Goal: Check status: Check status

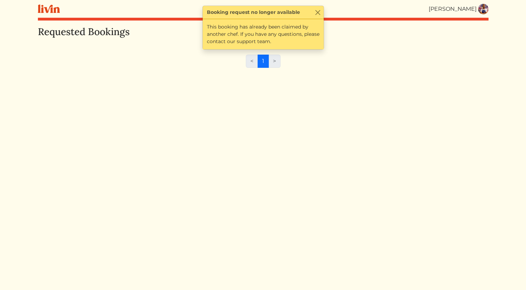
click at [483, 8] on img at bounding box center [483, 9] width 10 height 10
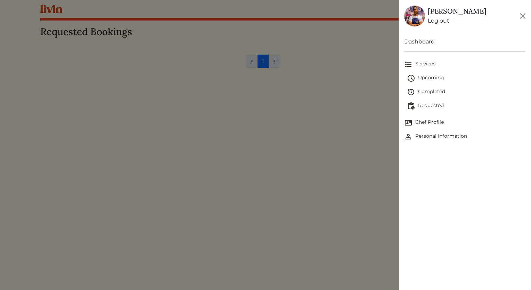
click at [442, 77] on span "Upcoming" at bounding box center [466, 78] width 119 height 8
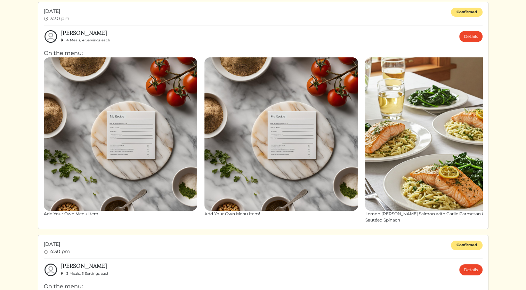
scroll to position [40, 0]
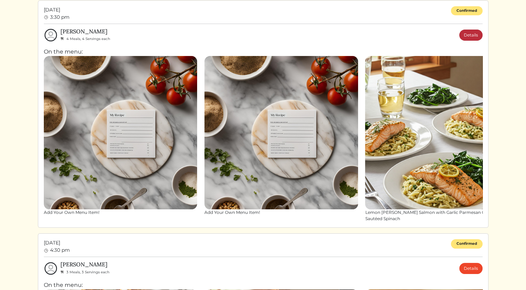
click at [471, 37] on link "Details" at bounding box center [470, 35] width 23 height 11
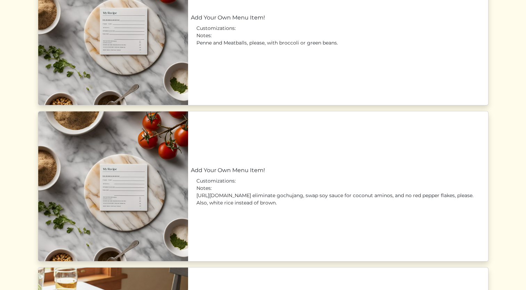
scroll to position [447, 0]
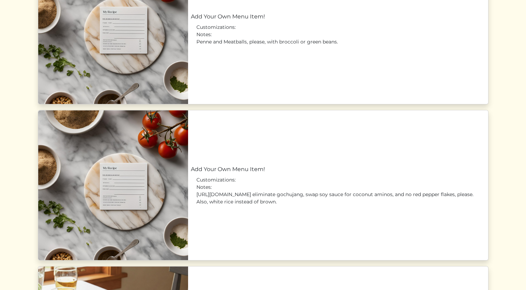
click at [241, 173] on link "Add Your Own Menu Item!" at bounding box center [338, 169] width 294 height 8
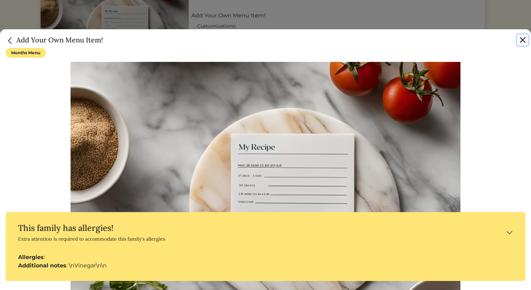
click at [524, 39] on button "Close" at bounding box center [522, 39] width 11 height 11
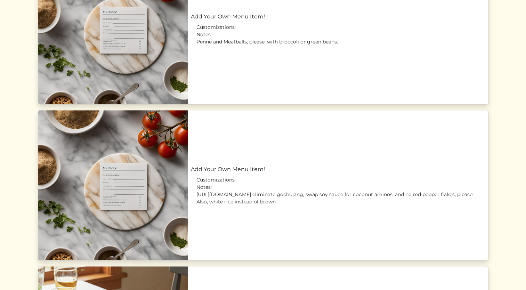
click at [213, 173] on link "Add Your Own Menu Item!" at bounding box center [338, 169] width 294 height 8
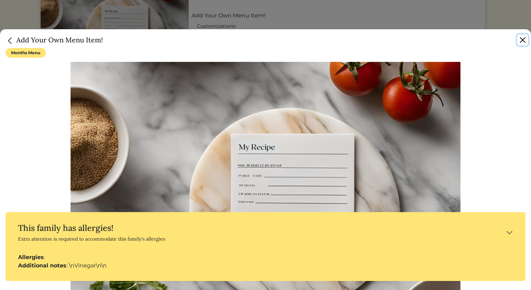
click at [519, 40] on button "Close" at bounding box center [522, 39] width 11 height 11
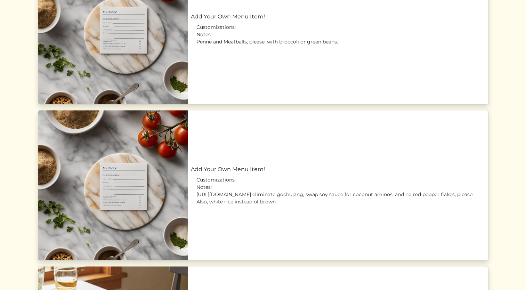
click at [250, 173] on link "Add Your Own Menu Item!" at bounding box center [338, 169] width 294 height 8
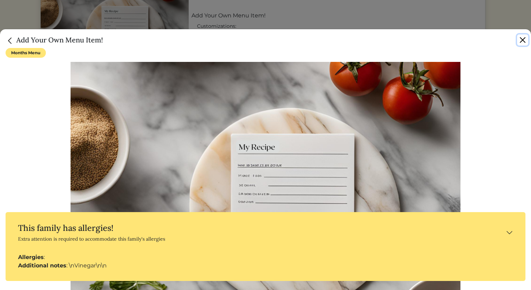
click at [521, 41] on button "Close" at bounding box center [522, 39] width 11 height 11
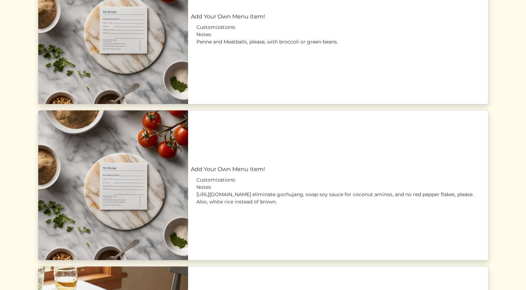
click at [264, 173] on link "Add Your Own Menu Item!" at bounding box center [338, 169] width 294 height 8
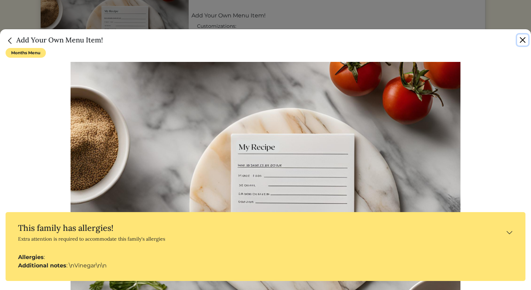
click at [524, 42] on button "Close" at bounding box center [522, 39] width 11 height 11
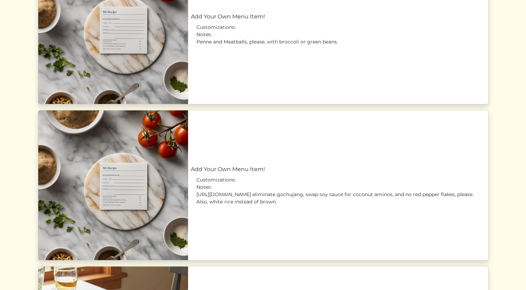
click at [338, 170] on link "Add Your Own Menu Item!" at bounding box center [338, 169] width 294 height 8
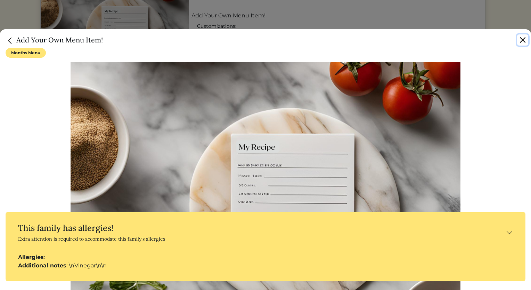
click at [519, 42] on button "Close" at bounding box center [522, 39] width 11 height 11
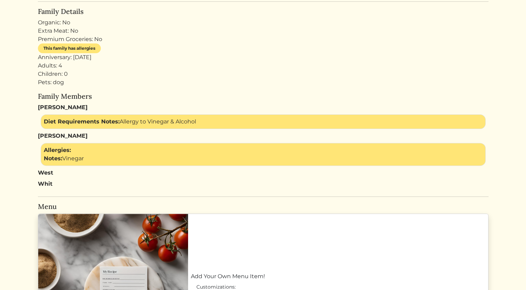
scroll to position [0, 0]
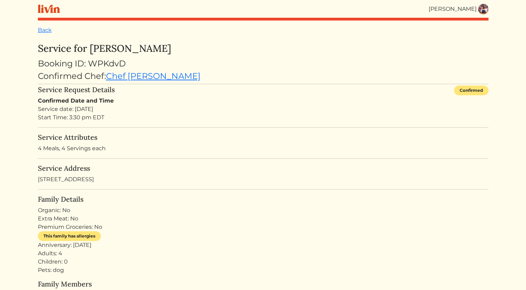
click at [483, 14] on img at bounding box center [483, 9] width 10 height 10
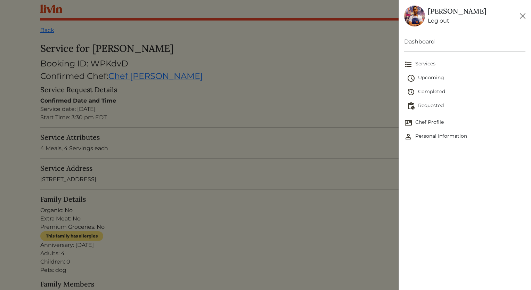
click at [444, 75] on span "Upcoming" at bounding box center [466, 78] width 119 height 8
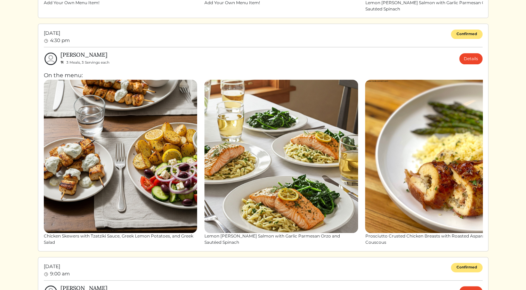
scroll to position [249, 0]
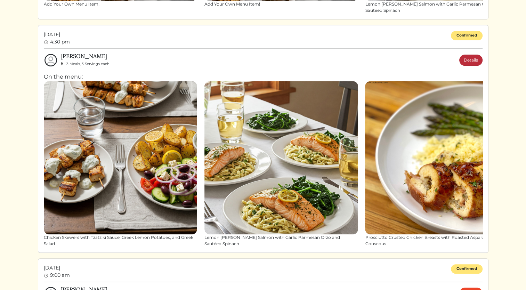
click at [472, 63] on link "Details" at bounding box center [470, 60] width 23 height 11
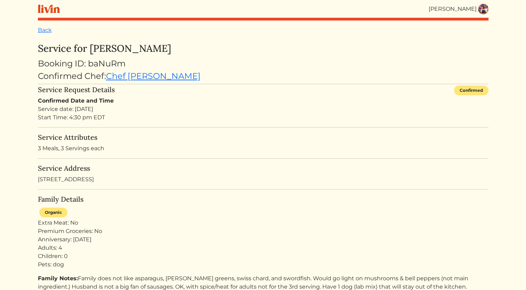
click at [486, 12] on img at bounding box center [483, 9] width 10 height 10
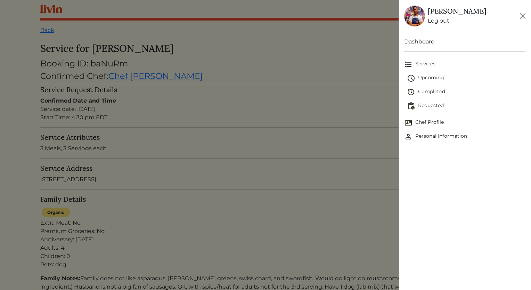
click at [436, 79] on span "Upcoming" at bounding box center [466, 78] width 119 height 8
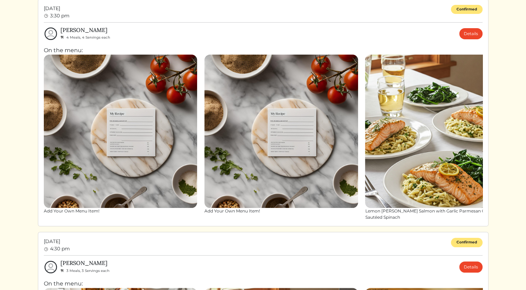
scroll to position [47, 0]
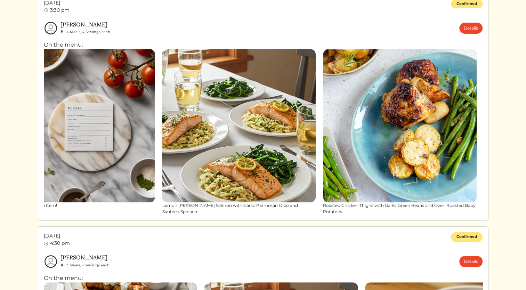
drag, startPoint x: 414, startPoint y: 124, endPoint x: 182, endPoint y: 240, distance: 259.0
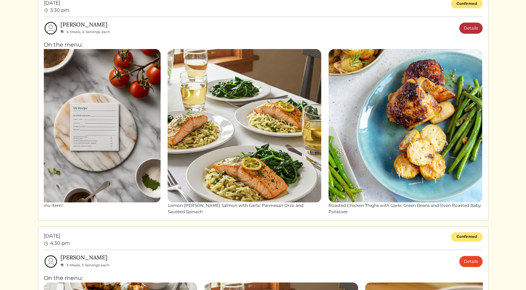
click at [478, 30] on link "Details" at bounding box center [470, 28] width 23 height 11
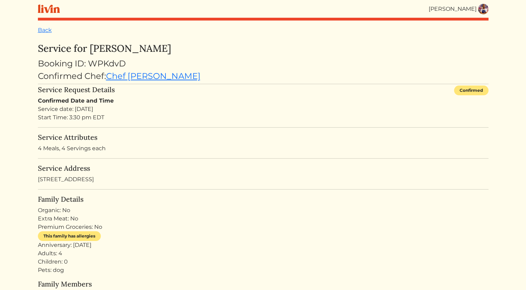
click at [525, 56] on html "[PERSON_NAME] [PERSON_NAME] Log out Dashboard Services Upcoming Completed Reque…" at bounding box center [263, 145] width 526 height 290
click at [481, 10] on img at bounding box center [483, 9] width 10 height 10
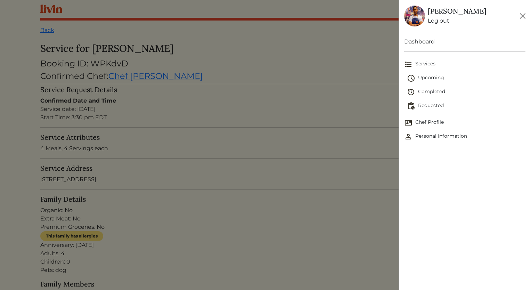
click at [432, 71] on link "Upcoming" at bounding box center [466, 78] width 119 height 14
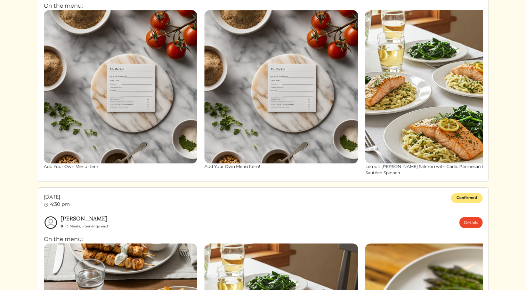
scroll to position [89, 0]
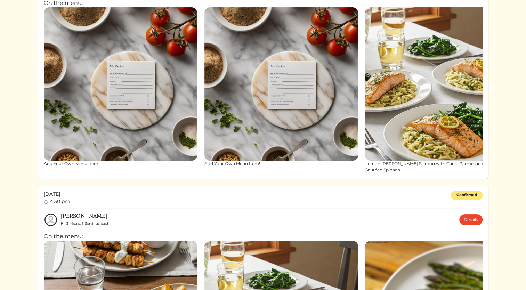
click at [513, 37] on html "[PERSON_NAME] [PERSON_NAME] Log out Dashboard Services Upcoming Completed Reque…" at bounding box center [263, 56] width 526 height 290
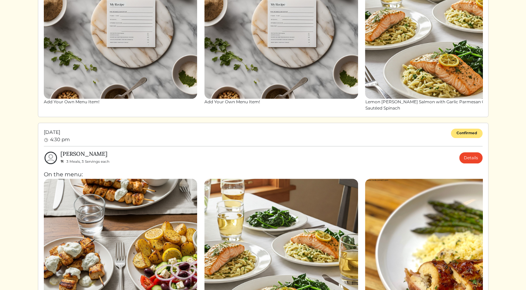
scroll to position [155, 0]
